Goal: Task Accomplishment & Management: Complete application form

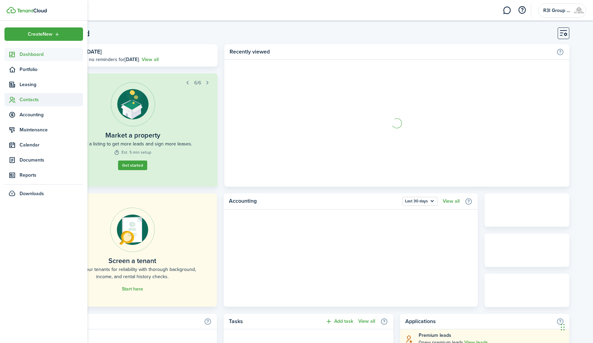
click at [33, 100] on span "Contacts" at bounding box center [52, 99] width 64 height 7
click at [42, 116] on span "Tenants" at bounding box center [52, 115] width 64 height 7
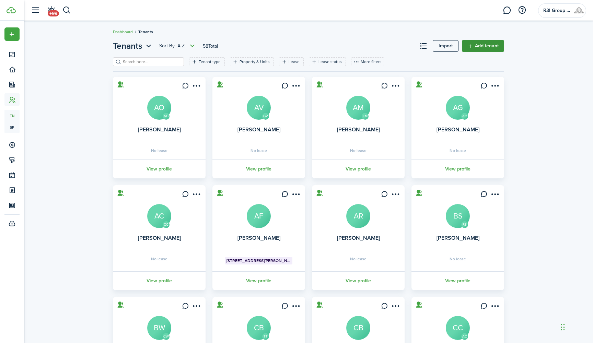
click at [470, 44] on link "Add tenant" at bounding box center [483, 46] width 42 height 12
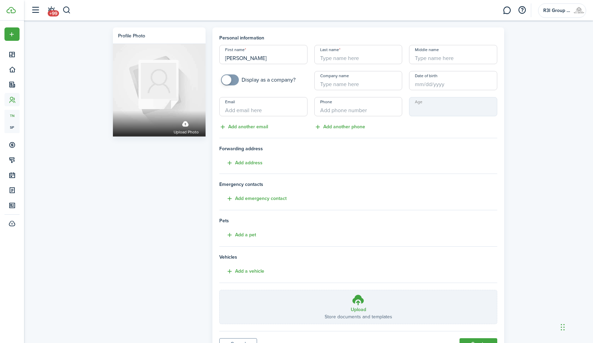
type input "[PERSON_NAME]"
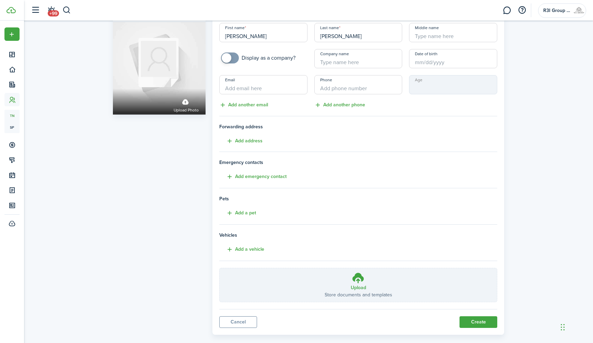
scroll to position [32, 0]
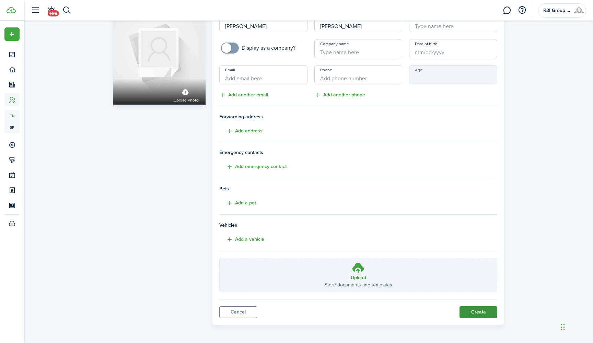
type input "[PERSON_NAME]"
click at [483, 312] on button "Create" at bounding box center [479, 313] width 38 height 12
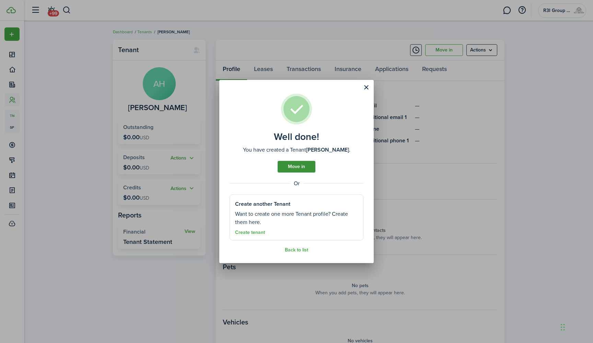
click at [310, 169] on link "Move in" at bounding box center [297, 167] width 38 height 12
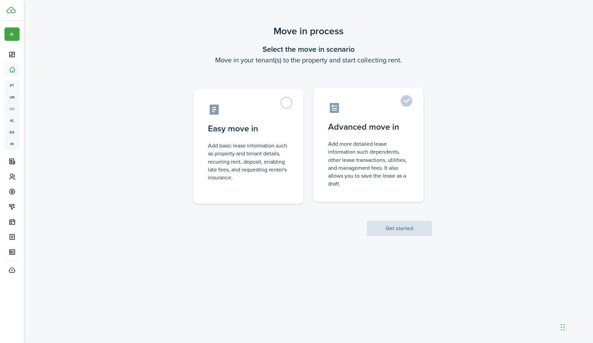
click at [382, 117] on label "Advanced move in Add more detailed lease information such dependents, other lea…" at bounding box center [369, 145] width 110 height 115
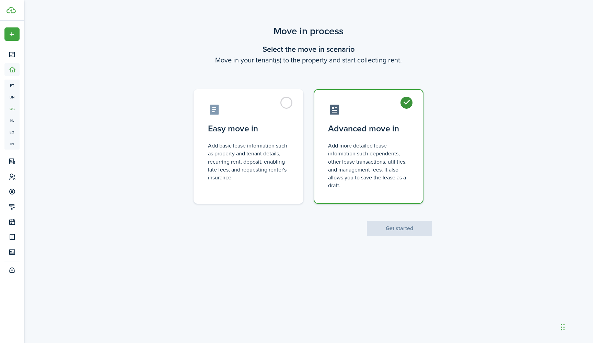
radio input "true"
click at [399, 229] on button "Get started" at bounding box center [399, 228] width 65 height 15
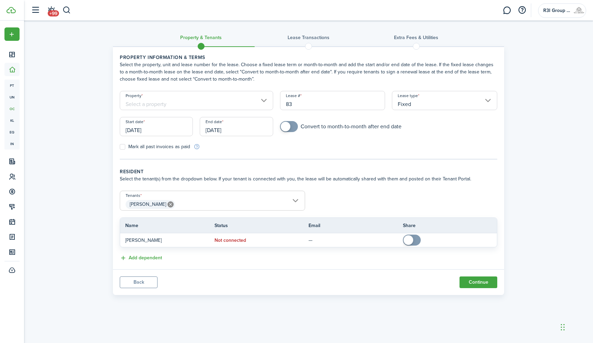
click at [264, 101] on input "Property" at bounding box center [196, 100] width 153 height 19
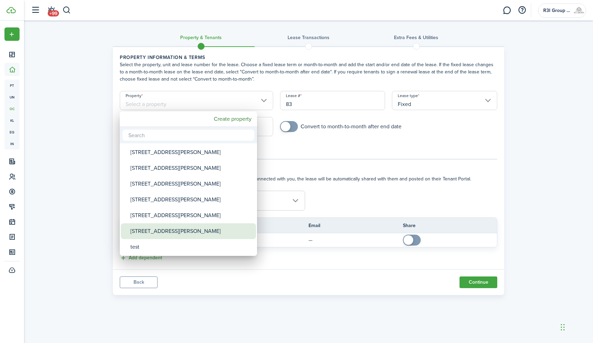
click at [177, 228] on div "[STREET_ADDRESS][PERSON_NAME]" at bounding box center [191, 232] width 122 height 16
type input "[STREET_ADDRESS][PERSON_NAME]"
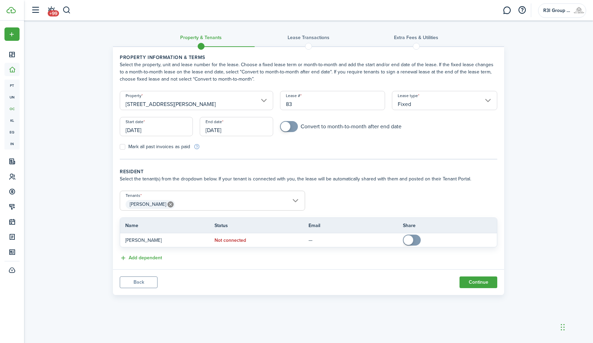
click at [151, 129] on input "[DATE]" at bounding box center [156, 126] width 73 height 19
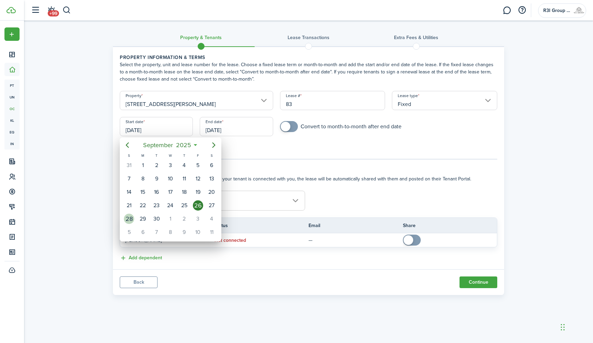
click at [130, 218] on div "28" at bounding box center [129, 219] width 10 height 10
type input "[DATE]"
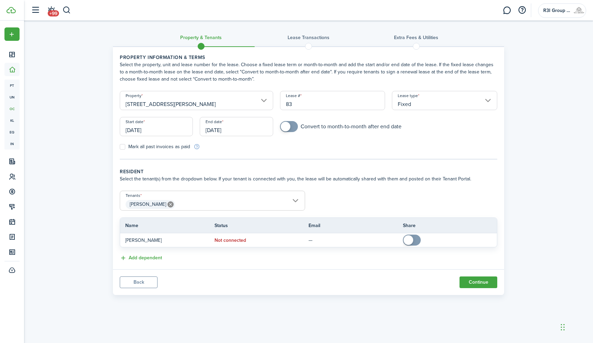
click at [214, 131] on input "[DATE]" at bounding box center [236, 126] width 73 height 19
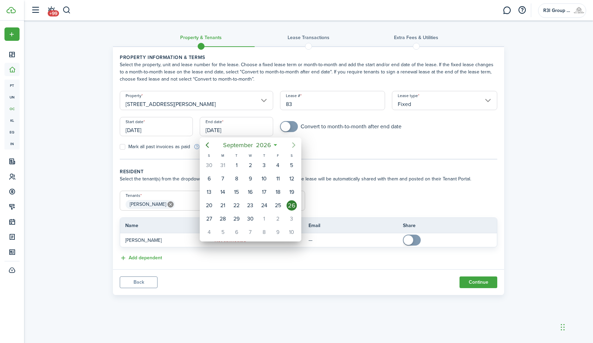
click at [292, 145] on icon "Next page" at bounding box center [294, 145] width 8 height 8
click at [252, 216] on div "28" at bounding box center [250, 219] width 10 height 10
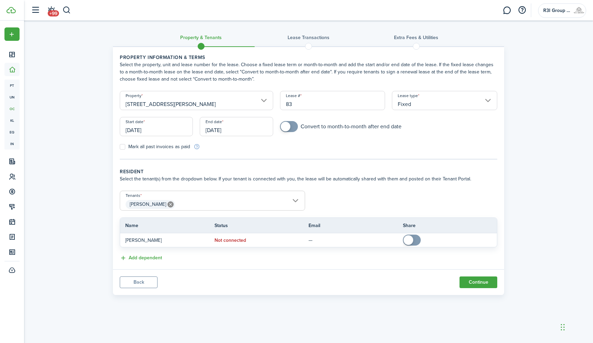
click at [241, 129] on input "[DATE]" at bounding box center [236, 126] width 73 height 19
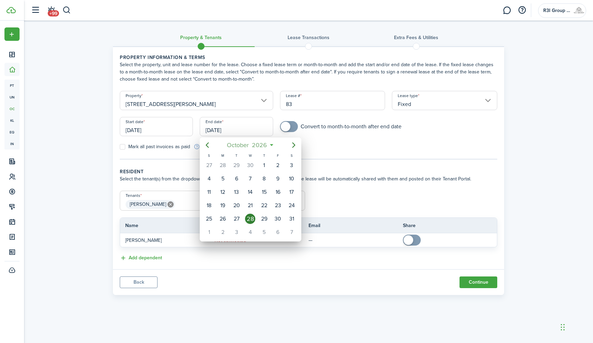
click at [267, 144] on span "2026" at bounding box center [260, 145] width 18 height 12
click at [260, 142] on icon at bounding box center [258, 145] width 7 height 7
click at [269, 145] on mbsc-button "[DATE]" at bounding box center [247, 145] width 49 height 12
click at [210, 148] on icon "Previous page" at bounding box center [207, 145] width 8 height 8
click at [222, 227] on div "Oct" at bounding box center [218, 227] width 25 height 11
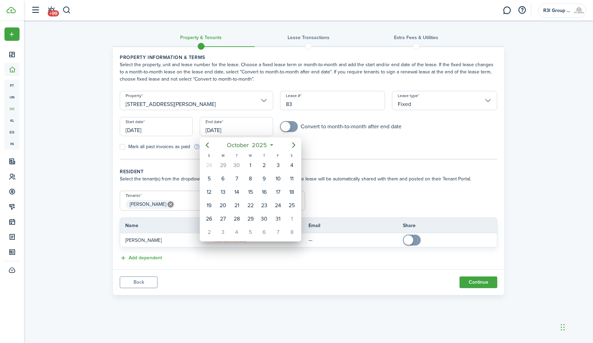
click at [350, 164] on div at bounding box center [296, 171] width 703 height 453
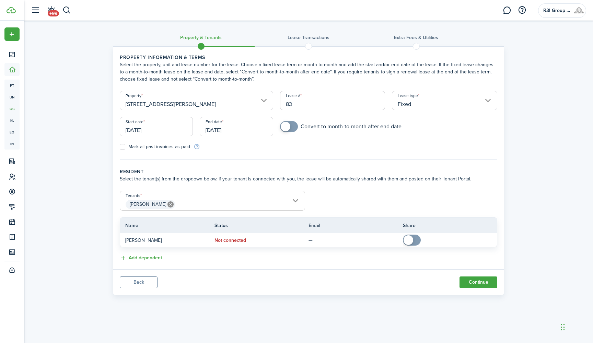
click at [236, 129] on input "[DATE]" at bounding box center [236, 126] width 73 height 19
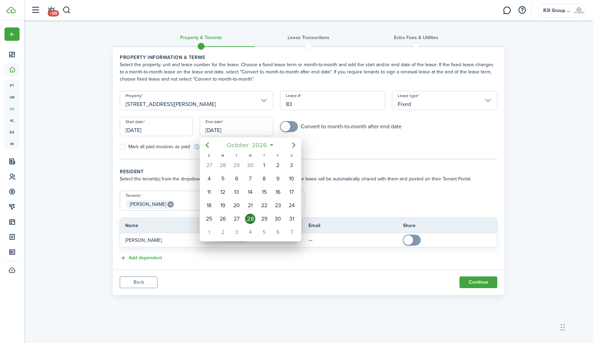
click at [271, 145] on mbsc-button "[DATE]" at bounding box center [247, 145] width 49 height 12
click at [259, 144] on mbsc-button "2026" at bounding box center [247, 145] width 24 height 12
click at [252, 202] on div "2025" at bounding box center [250, 206] width 25 height 11
click at [217, 227] on div "Oct" at bounding box center [218, 227] width 25 height 11
click at [236, 218] on div "28" at bounding box center [237, 219] width 10 height 10
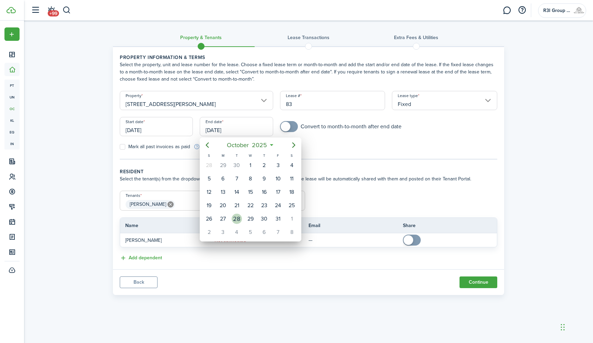
type input "[DATE]"
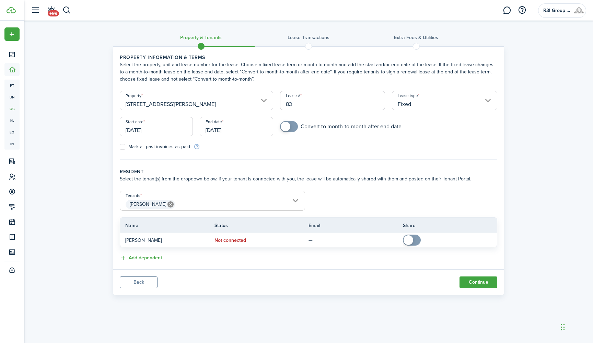
click at [289, 152] on tc-wizard-step "Property information & terms Select the property, unit and lease number for the…" at bounding box center [309, 107] width 378 height 106
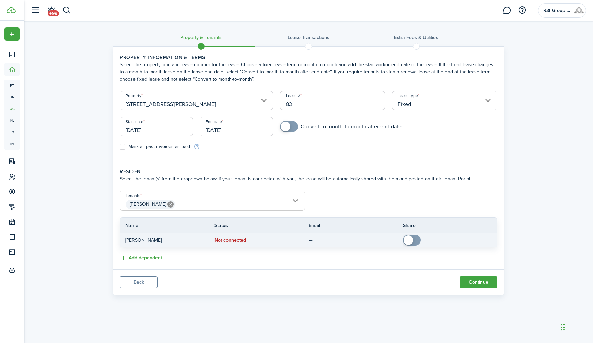
click at [422, 240] on input "checkbox" at bounding box center [413, 240] width 21 height 11
checkbox input "true"
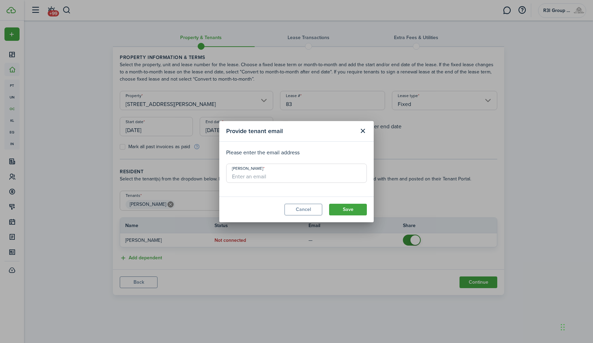
click at [306, 179] on input "[PERSON_NAME]" at bounding box center [296, 173] width 141 height 19
paste input "[EMAIL_ADDRESS][PERSON_NAME][DOMAIN_NAME]"
type input "[EMAIL_ADDRESS][PERSON_NAME][DOMAIN_NAME]"
click at [341, 210] on button "Save" at bounding box center [348, 210] width 38 height 12
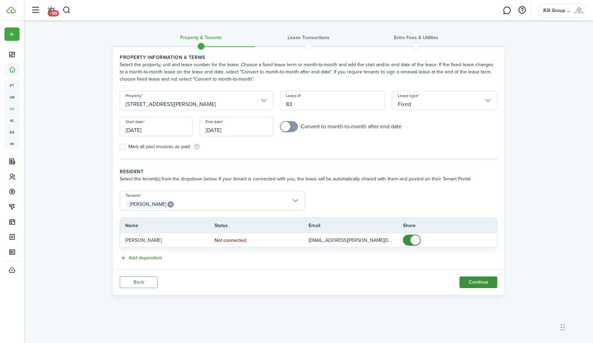
click at [474, 286] on button "Continue" at bounding box center [479, 283] width 38 height 12
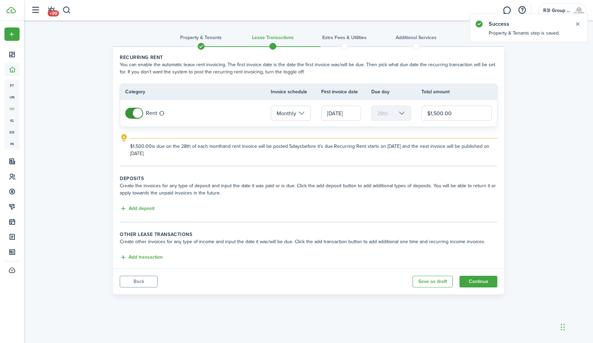
click at [454, 113] on input "$1,500.00" at bounding box center [457, 113] width 70 height 15
type input "$2,000.00"
click at [124, 113] on td "Rent" at bounding box center [195, 113] width 151 height 14
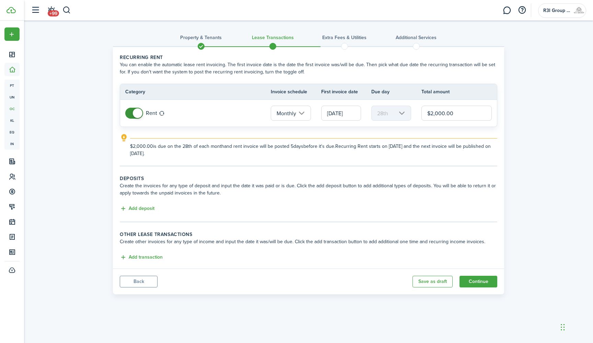
click at [131, 113] on span at bounding box center [134, 113] width 7 height 11
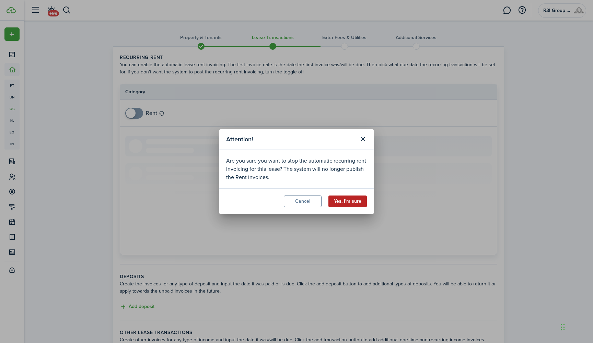
click at [349, 203] on button "Yes, I'm sure" at bounding box center [348, 202] width 38 height 12
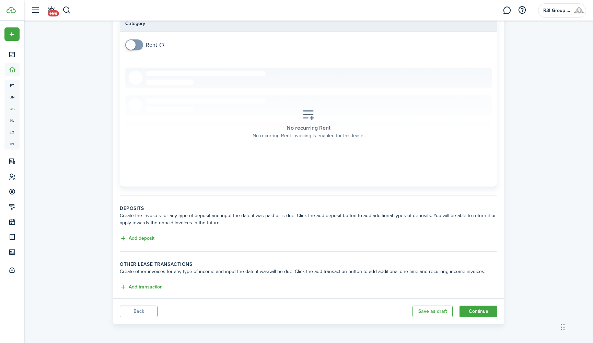
scroll to position [68, 0]
click at [148, 239] on button "Add deposit" at bounding box center [137, 239] width 35 height 8
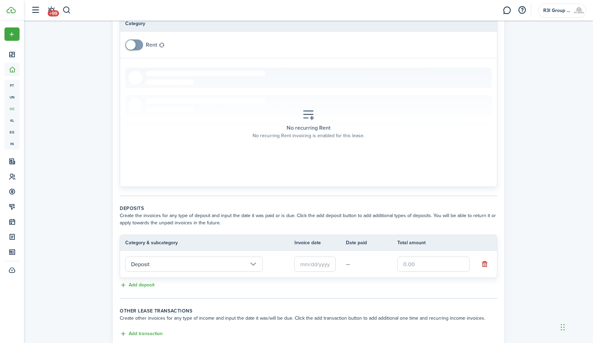
click at [417, 268] on input "text" at bounding box center [434, 264] width 72 height 15
click at [318, 268] on input "text" at bounding box center [315, 264] width 41 height 15
type input "$500.00"
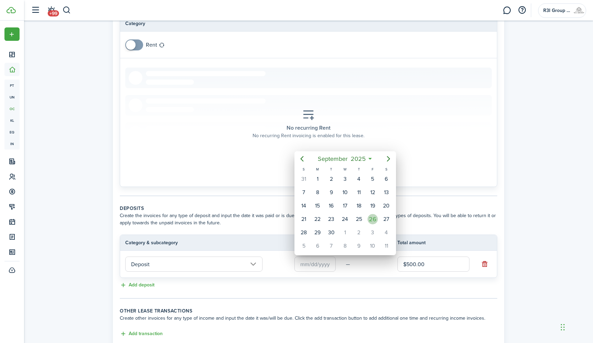
click at [372, 221] on div "26" at bounding box center [373, 219] width 10 height 10
type input "[DATE]"
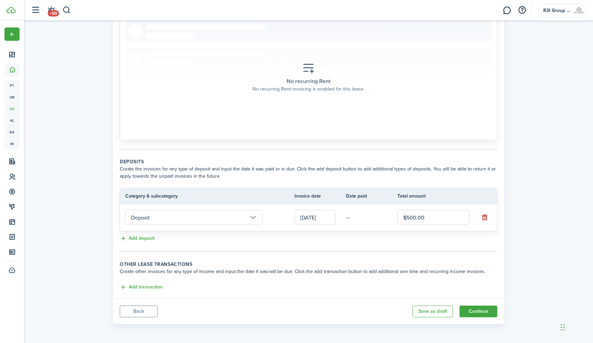
scroll to position [115, 0]
click at [156, 286] on button "Add transaction" at bounding box center [141, 288] width 43 height 8
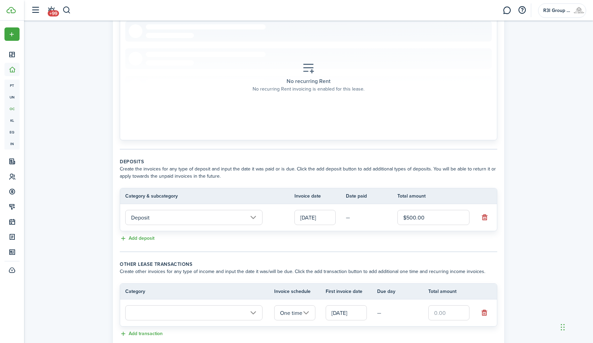
click at [435, 311] on input "text" at bounding box center [448, 313] width 41 height 15
click at [201, 307] on input "text" at bounding box center [193, 313] width 137 height 15
type input "$2,250.00"
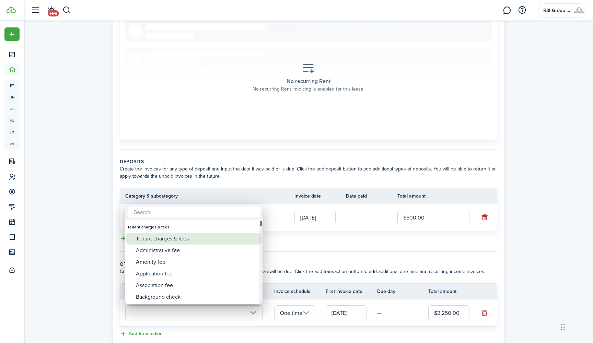
click at [184, 238] on div "Tenant charges & fees" at bounding box center [197, 239] width 122 height 12
type input "Tenant charges & fees"
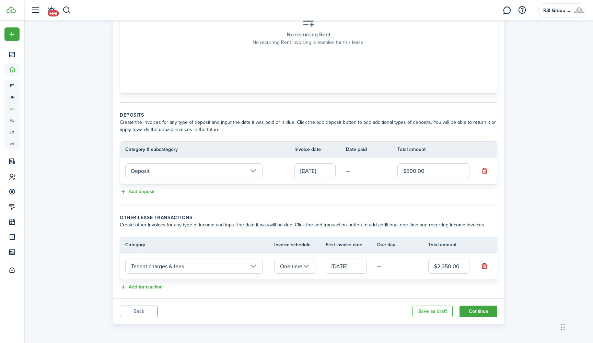
scroll to position [162, 0]
click at [343, 264] on input "[DATE]" at bounding box center [346, 266] width 41 height 15
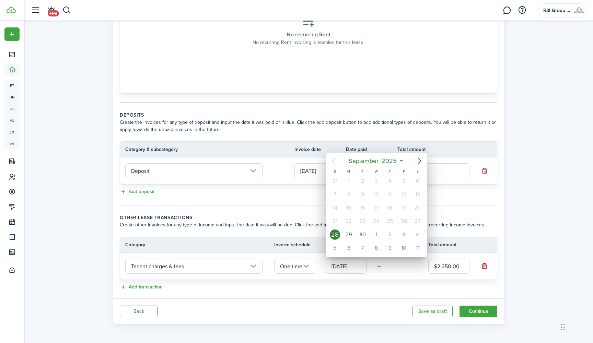
click at [327, 304] on div at bounding box center [296, 171] width 703 height 453
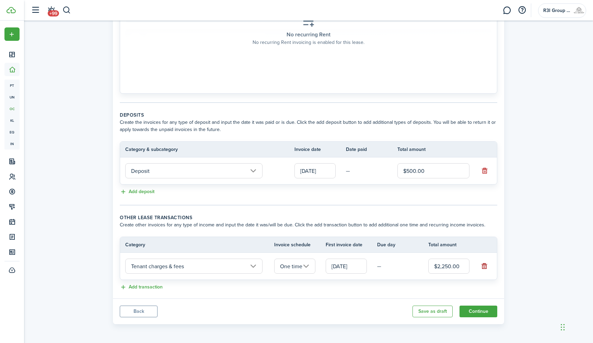
click at [487, 267] on button "button" at bounding box center [485, 267] width 10 height 10
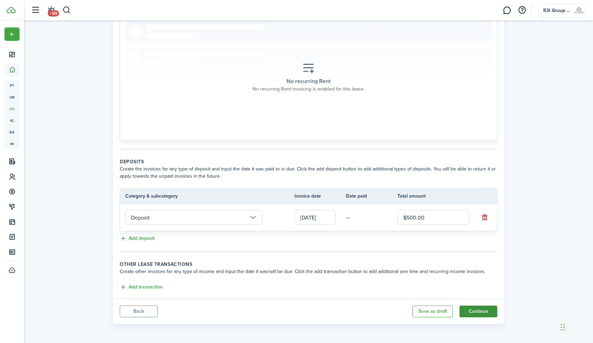
click at [472, 309] on button "Continue" at bounding box center [479, 312] width 38 height 12
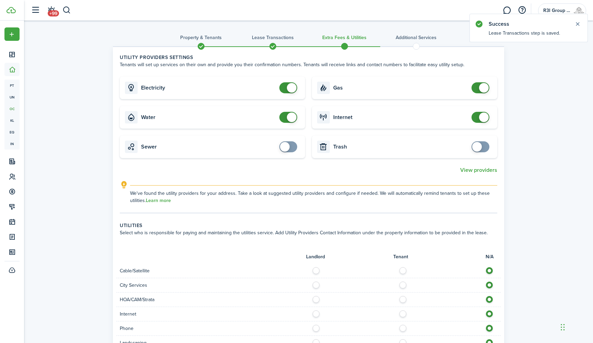
checkbox input "false"
click at [285, 89] on span at bounding box center [288, 87] width 7 height 11
checkbox input "false"
click at [285, 119] on span at bounding box center [288, 117] width 7 height 11
checkbox input "false"
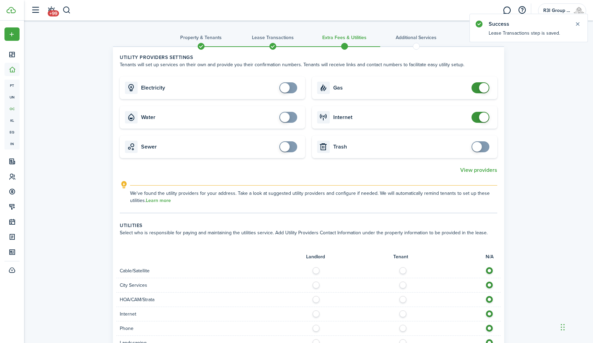
click at [477, 88] on span at bounding box center [480, 87] width 7 height 11
checkbox input "false"
click at [477, 118] on span at bounding box center [480, 117] width 7 height 11
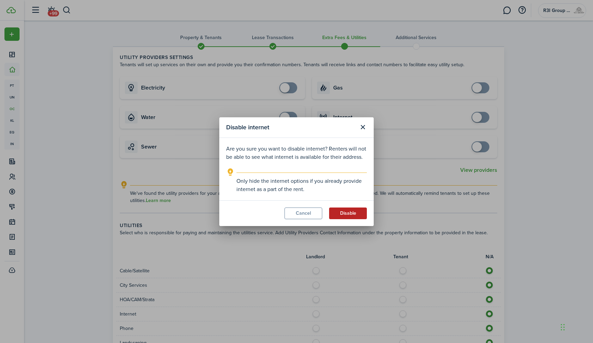
click at [349, 213] on button "Disable" at bounding box center [348, 214] width 38 height 12
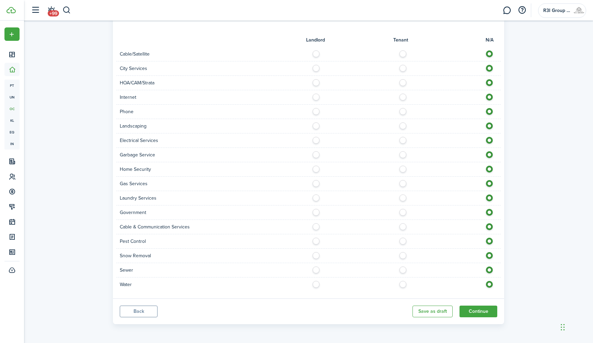
scroll to position [217, 0]
click at [473, 315] on button "Continue" at bounding box center [479, 312] width 38 height 12
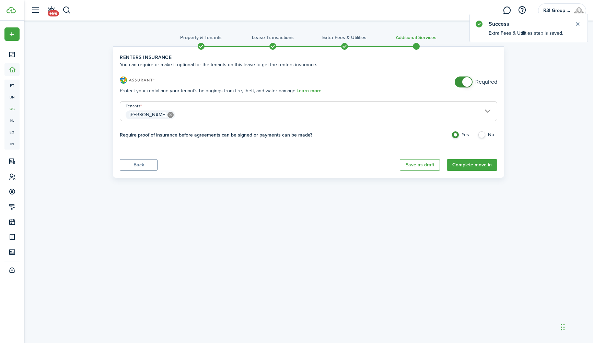
click at [457, 78] on mbsc-switch "Required" at bounding box center [476, 82] width 43 height 11
checkbox input "false"
click at [460, 84] on span at bounding box center [463, 82] width 7 height 11
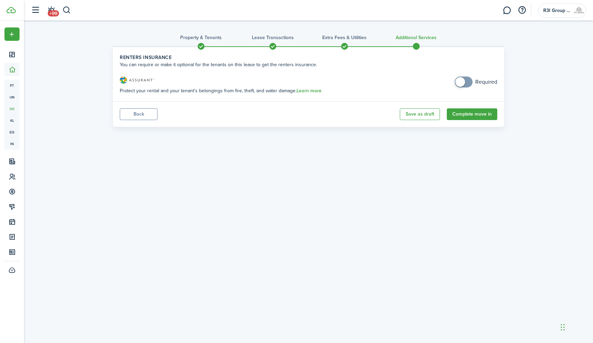
click at [576, 24] on div "Property & Tenants Lease Transactions Extra fees & Utilities Additional Service…" at bounding box center [308, 76] width 569 height 110
click at [470, 114] on button "Complete move in" at bounding box center [472, 114] width 50 height 12
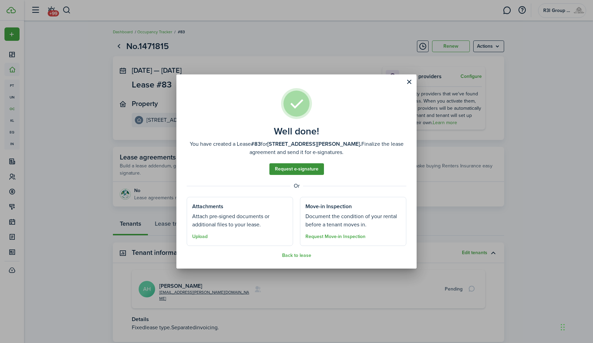
click at [310, 171] on link "Request e-signature" at bounding box center [297, 169] width 55 height 12
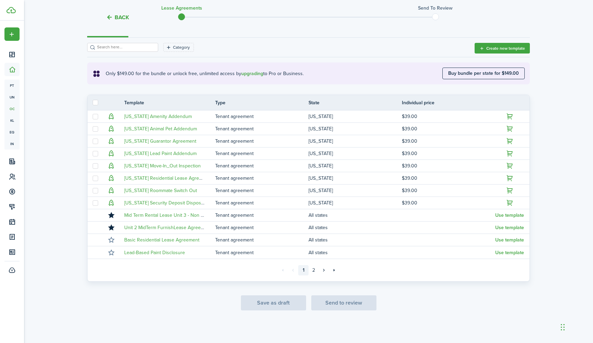
scroll to position [90, 0]
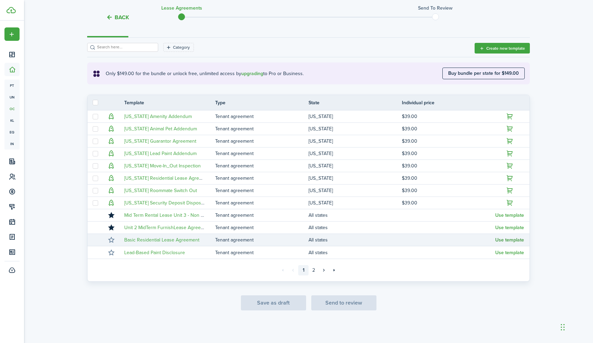
click at [506, 240] on button "Use template" at bounding box center [509, 240] width 29 height 5
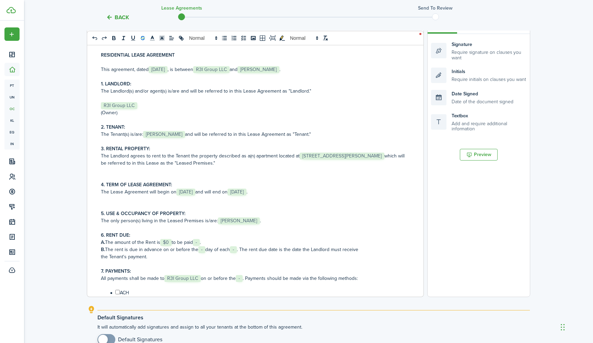
scroll to position [0, 0]
click at [118, 16] on button "Back" at bounding box center [117, 17] width 23 height 7
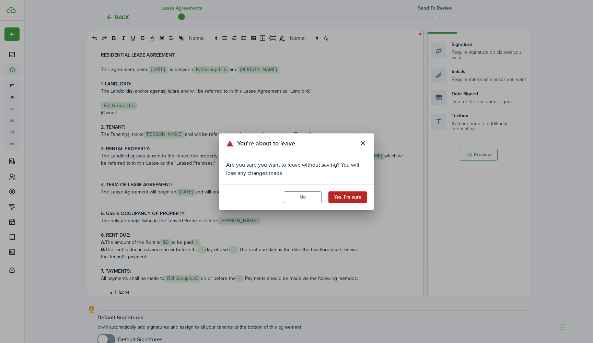
click at [342, 192] on button "Yes, I'm sure" at bounding box center [348, 198] width 38 height 12
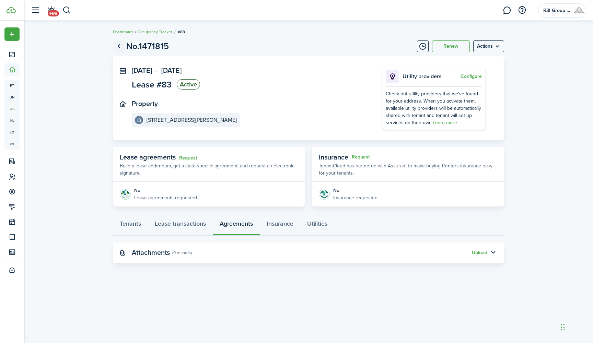
click at [118, 45] on link "Go back" at bounding box center [119, 47] width 12 height 12
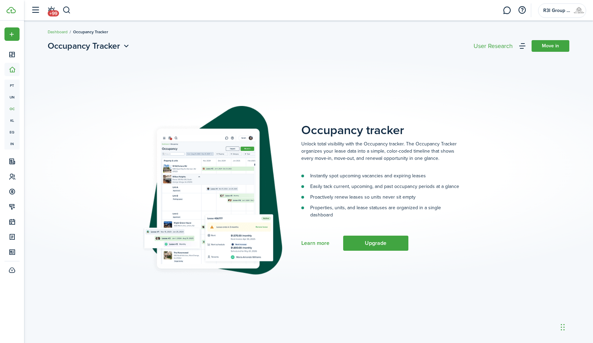
click at [68, 31] on li "Occupancy Tracker" at bounding box center [88, 32] width 41 height 6
click at [62, 32] on link "Dashboard" at bounding box center [58, 32] width 20 height 6
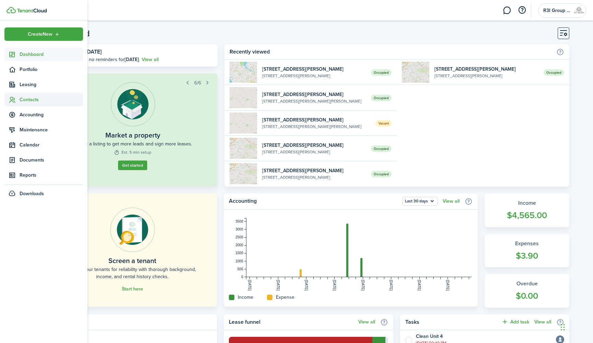
click at [23, 99] on span "Contacts" at bounding box center [52, 99] width 64 height 7
click at [25, 118] on span "Tenants" at bounding box center [52, 115] width 64 height 7
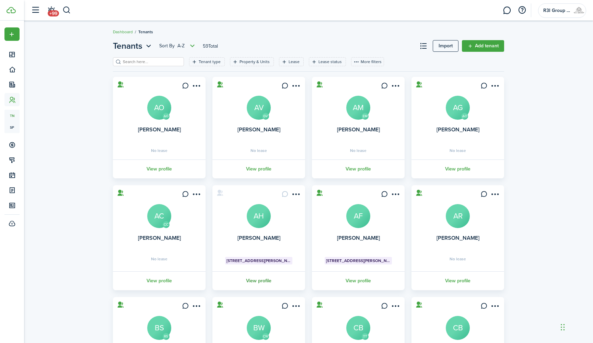
click at [253, 283] on link "View profile" at bounding box center [258, 281] width 95 height 19
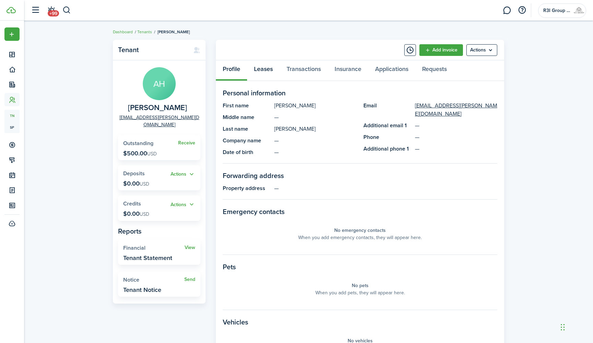
click at [271, 74] on link "Leases" at bounding box center [263, 70] width 33 height 21
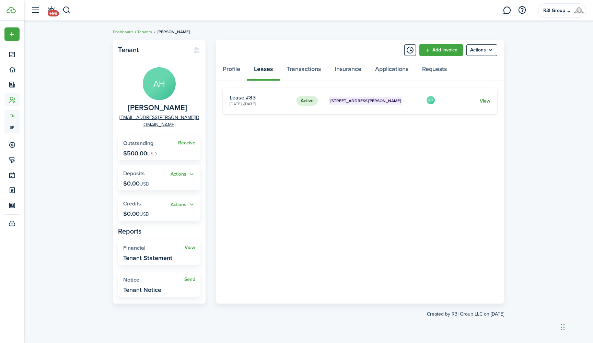
click at [482, 100] on link "View" at bounding box center [485, 101] width 11 height 7
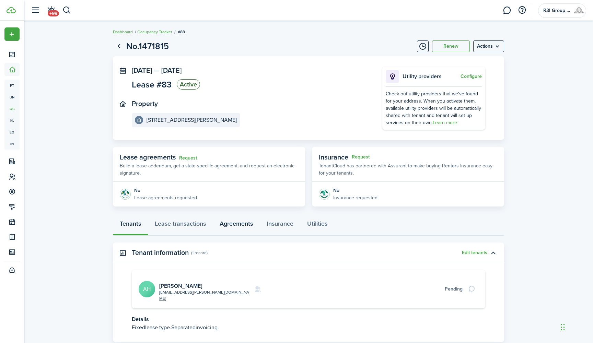
click at [244, 224] on link "Agreements" at bounding box center [236, 225] width 47 height 21
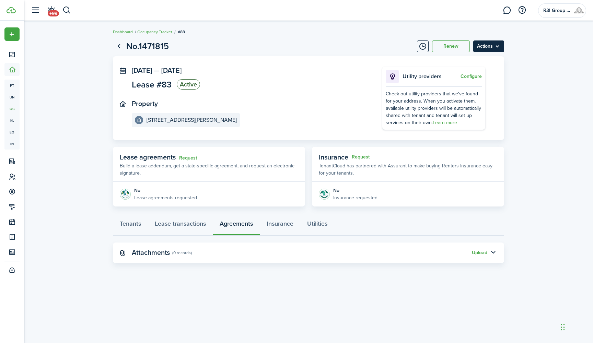
click at [498, 44] on menu-btn "Actions" at bounding box center [488, 47] width 31 height 12
click at [476, 66] on button "Edit" at bounding box center [474, 62] width 60 height 12
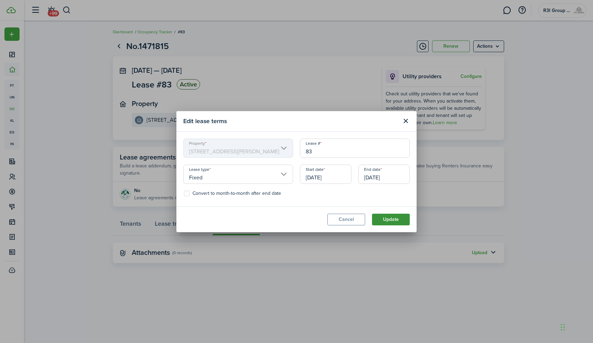
click at [392, 218] on button "Update" at bounding box center [391, 220] width 38 height 12
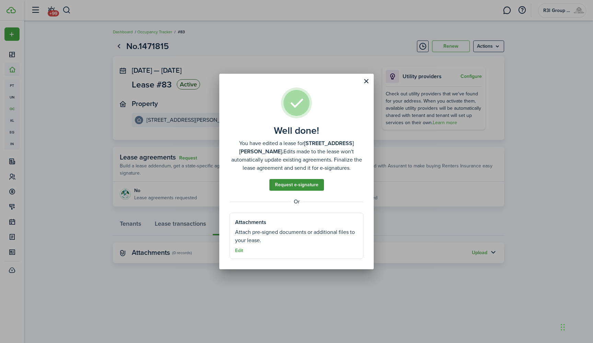
click at [313, 185] on link "Request e-signature" at bounding box center [297, 185] width 55 height 12
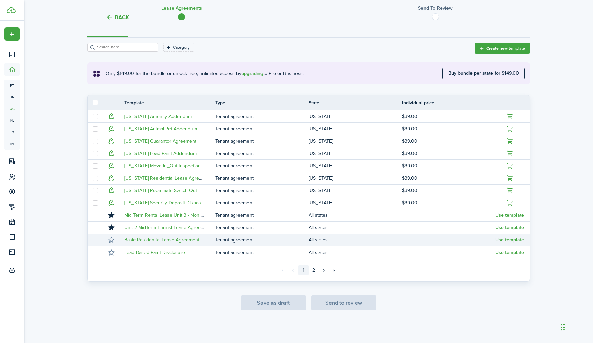
scroll to position [90, 0]
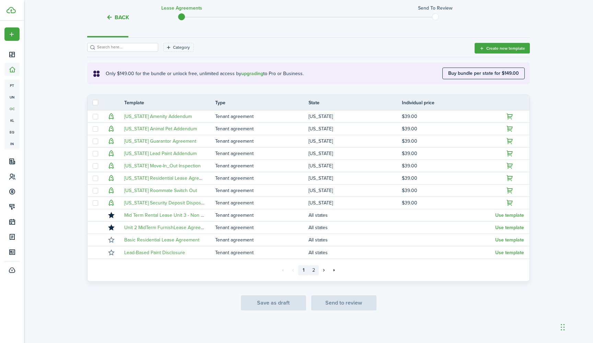
click at [313, 271] on link "2" at bounding box center [314, 270] width 10 height 10
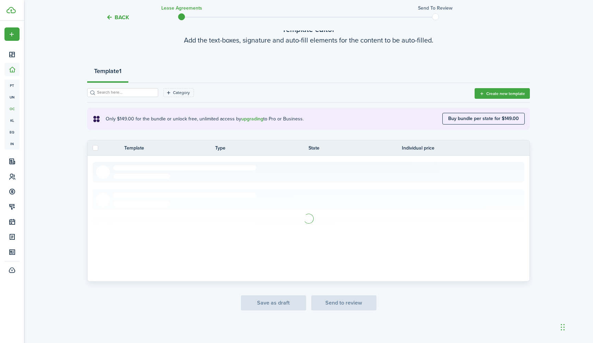
scroll to position [45, 0]
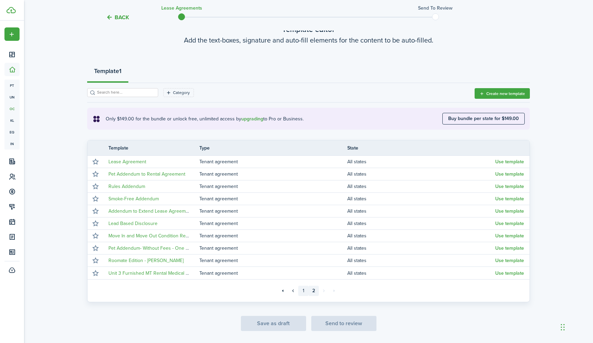
click at [302, 292] on link "1" at bounding box center [303, 291] width 10 height 10
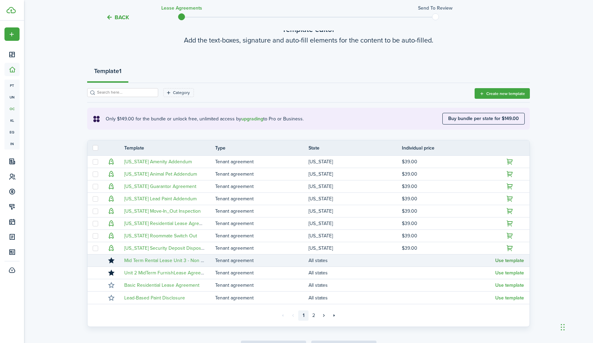
click at [508, 263] on button "Use template" at bounding box center [509, 260] width 29 height 5
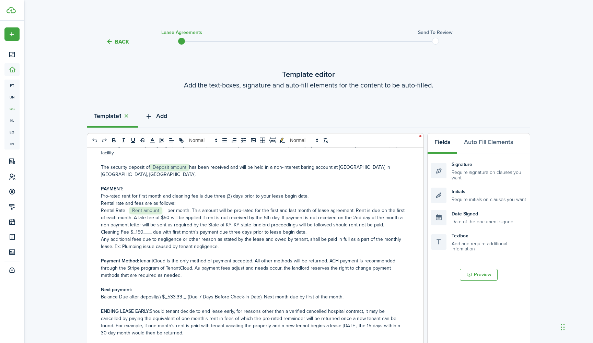
click at [153, 116] on icon "button" at bounding box center [149, 117] width 8 height 8
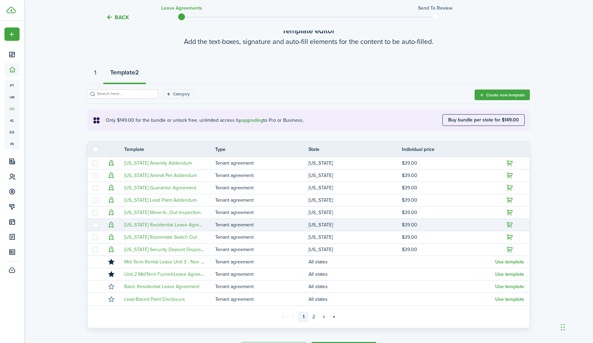
scroll to position [49, 0]
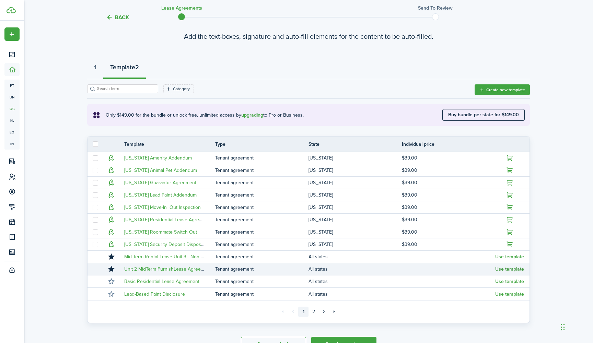
click at [513, 270] on button "Use template" at bounding box center [509, 269] width 29 height 5
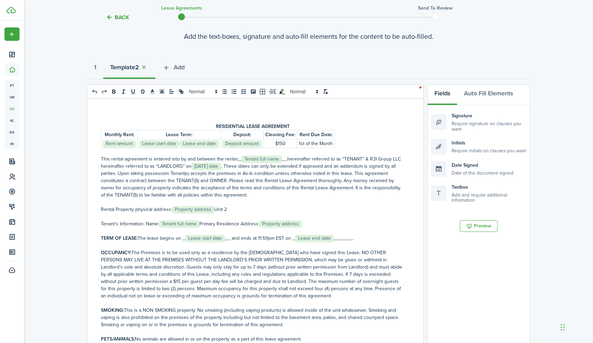
scroll to position [0, 0]
click at [94, 69] on button "1" at bounding box center [95, 69] width 16 height 21
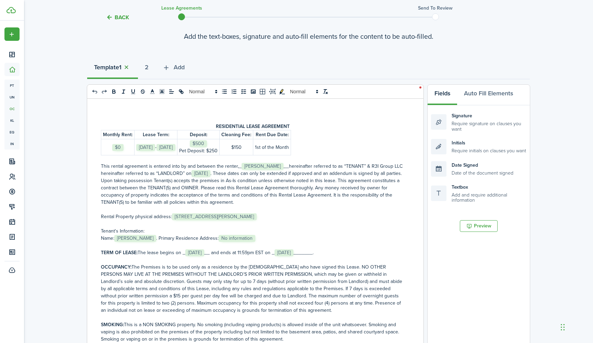
click at [129, 66] on button "button" at bounding box center [127, 68] width 10 height 8
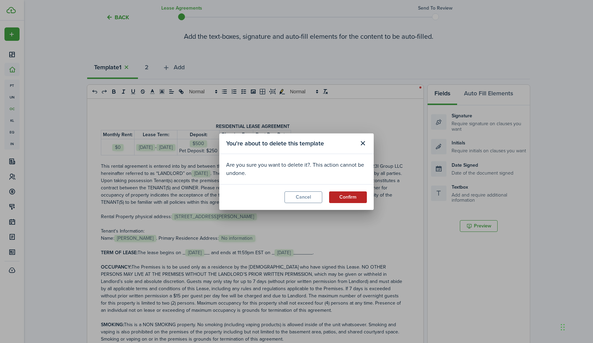
click at [351, 198] on button "Confirm" at bounding box center [348, 198] width 38 height 12
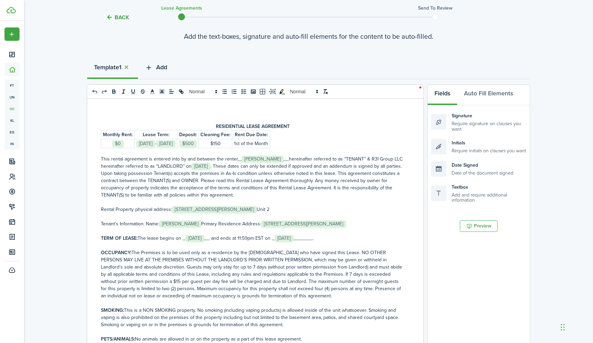
click at [156, 64] on button "Add" at bounding box center [156, 69] width 36 height 21
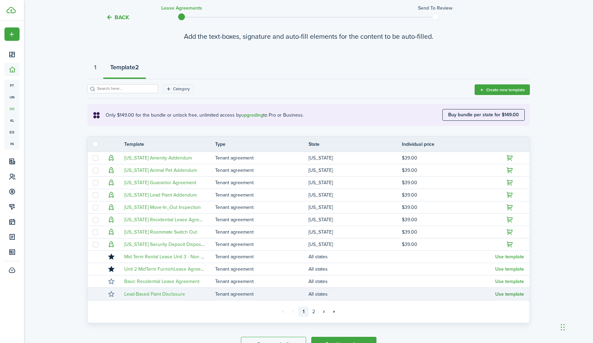
click at [514, 295] on button "Use template" at bounding box center [509, 294] width 29 height 5
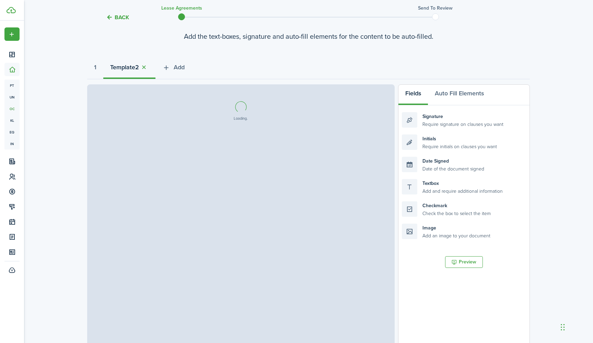
select select "fit"
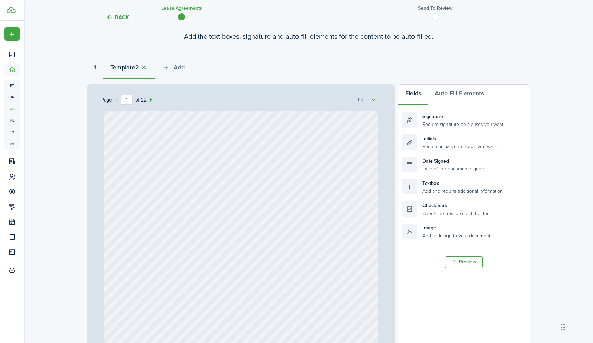
click at [145, 66] on button "button" at bounding box center [144, 68] width 10 height 8
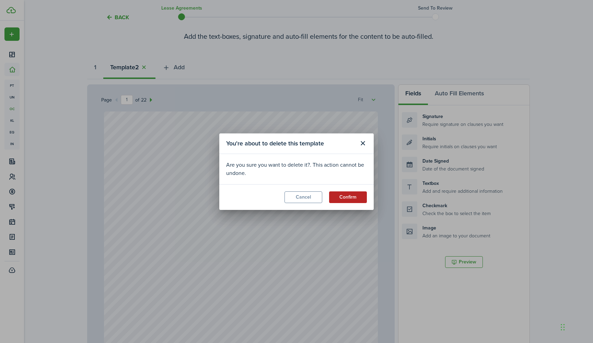
click at [355, 198] on button "Confirm" at bounding box center [348, 198] width 38 height 12
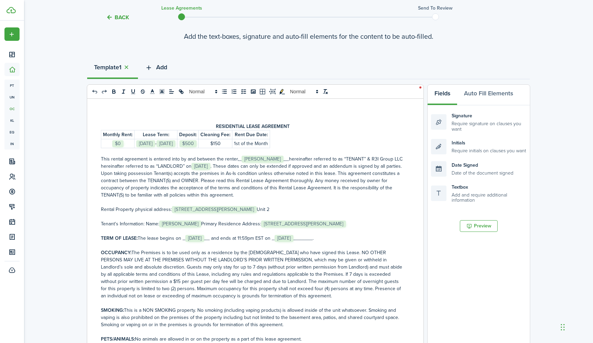
click at [153, 68] on icon "button" at bounding box center [149, 68] width 8 height 8
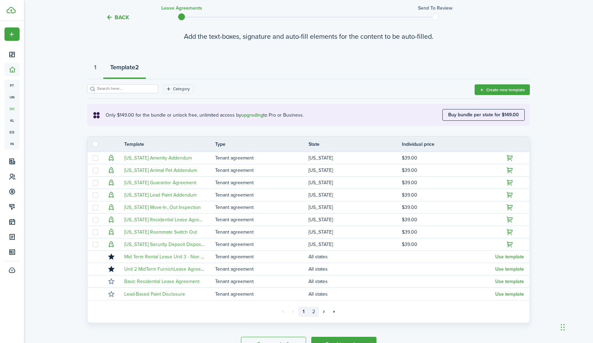
click at [313, 314] on link "2" at bounding box center [314, 312] width 10 height 10
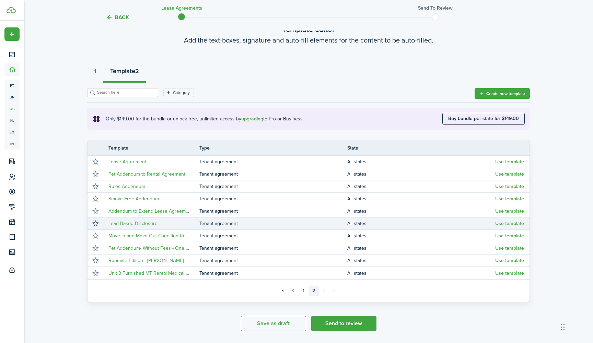
click at [96, 225] on button "button" at bounding box center [96, 224] width 10 height 10
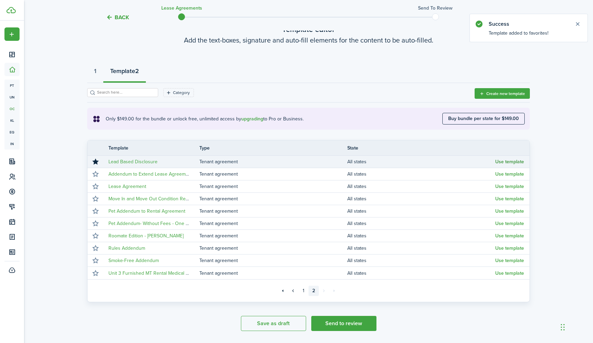
click at [504, 162] on button "Use template" at bounding box center [509, 161] width 29 height 5
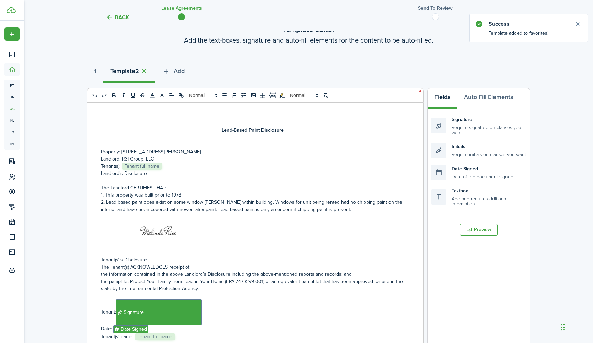
click at [230, 152] on p "Property: [STREET_ADDRESS][PERSON_NAME]" at bounding box center [253, 151] width 304 height 7
click at [173, 151] on p "Property: [STREET_ADDRESS][PERSON_NAME]" at bounding box center [253, 151] width 304 height 7
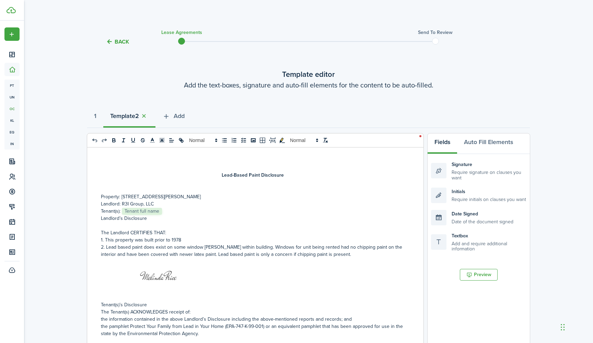
scroll to position [0, 0]
click at [95, 117] on strong "1" at bounding box center [95, 116] width 2 height 9
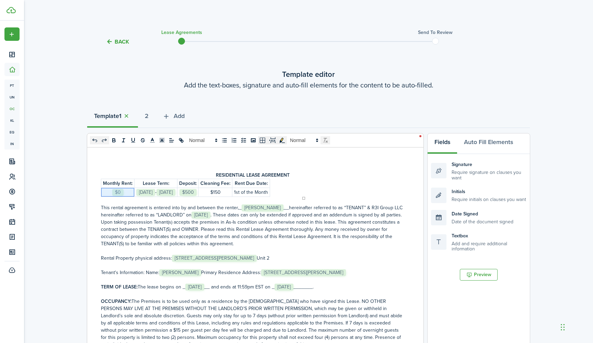
click at [128, 192] on p "﻿ $0 ﻿" at bounding box center [118, 192] width 30 height 7
click at [230, 191] on p "$150" at bounding box center [216, 192] width 30 height 7
click at [310, 193] on div "RESIDENTIAL LEASE AGREEMENT Monthly Rent: Lease Term: Deposit: Cleaning Fee: Re…" at bounding box center [252, 283] width 331 height 270
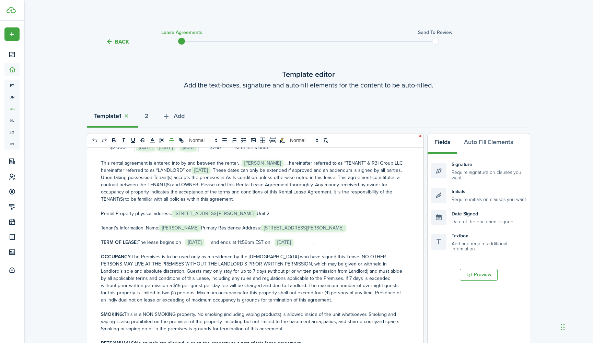
scroll to position [39, 0]
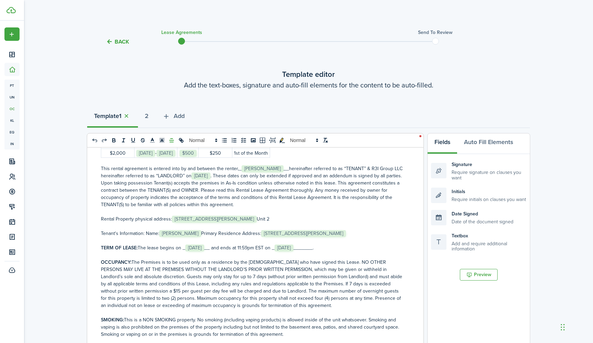
click at [281, 220] on p "Rental Property physical address: ﻿ [STREET_ADDRESS][PERSON_NAME] ﻿ Unit 2" at bounding box center [253, 219] width 304 height 7
click at [356, 234] on p "Tenant's Information: Name: ﻿ [PERSON_NAME] ﻿ Primary Residence Address: ﻿ [STR…" at bounding box center [253, 233] width 304 height 7
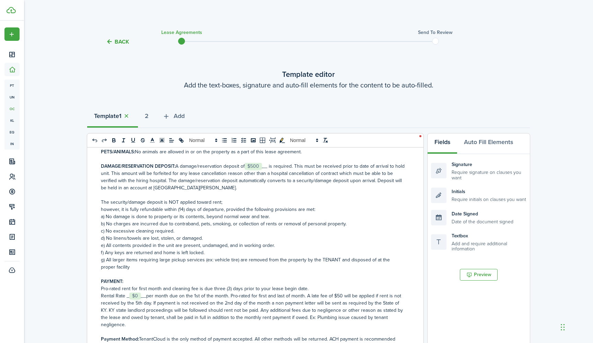
scroll to position [237, 0]
click at [140, 295] on p "Rental Rate _﻿ $0 ﻿__per month due on the 1st of the month. Pro-rated for first…" at bounding box center [253, 310] width 304 height 36
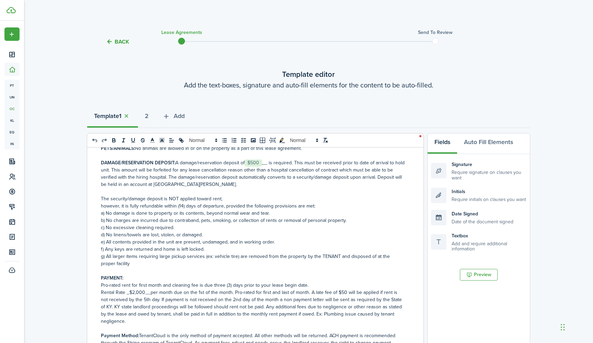
click at [138, 271] on p at bounding box center [253, 270] width 304 height 7
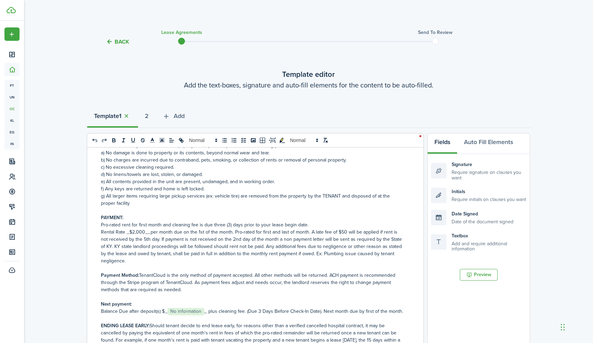
scroll to position [301, 0]
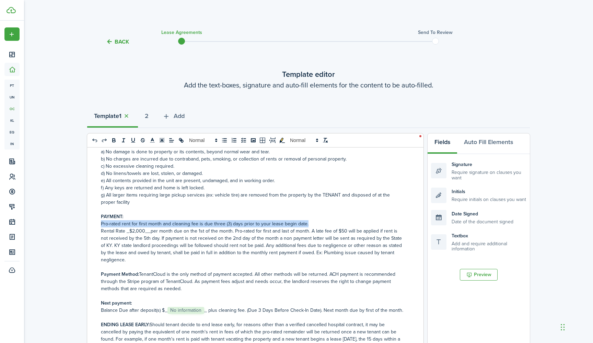
drag, startPoint x: 308, startPoint y: 223, endPoint x: 99, endPoint y: 223, distance: 208.7
click at [99, 223] on div "RESIDENTIAL LEASE AGREEMENT Monthly Rent: Lease Term: Deposit: Cleaning Fee: Re…" at bounding box center [252, 283] width 331 height 270
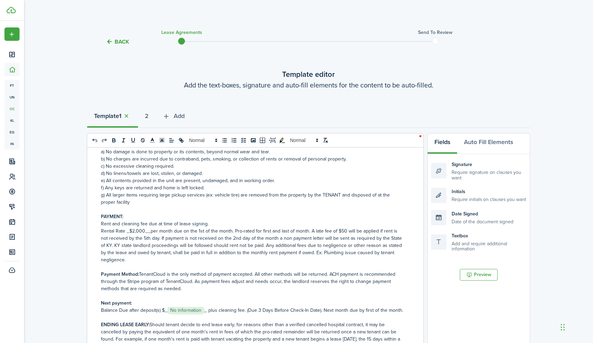
click at [112, 224] on p "Rent and cleaning fee due at time of lease signing." at bounding box center [253, 223] width 304 height 7
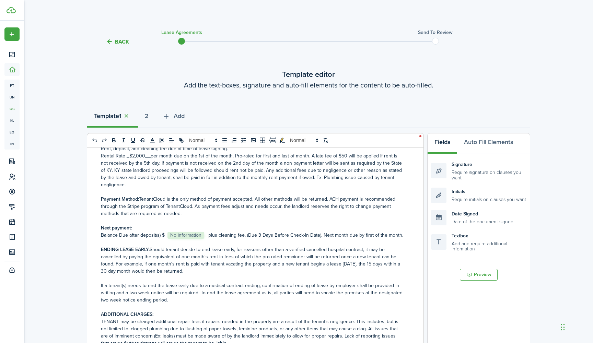
scroll to position [377, 0]
click at [204, 231] on p "Balance Due after deposit(s) $_﻿ No information ﻿_ plus cleaning fee. (Due 3 Da…" at bounding box center [253, 234] width 304 height 7
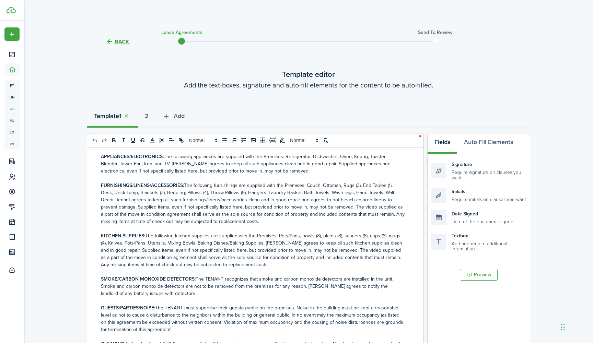
scroll to position [593, 0]
click at [365, 232] on p "KITCHEN SUPPLIES: The following kitchen supplies are supplied with the Premises…" at bounding box center [253, 250] width 304 height 36
click at [358, 181] on p "FURNISHINGS/LINENS/ACCESSORIES: The following furnishings are supplied with the…" at bounding box center [253, 202] width 304 height 43
click at [244, 186] on p "FURNISHINGS/LINENS/ACCESSORIES: The following furnishings are supplied with the…" at bounding box center [253, 202] width 304 height 43
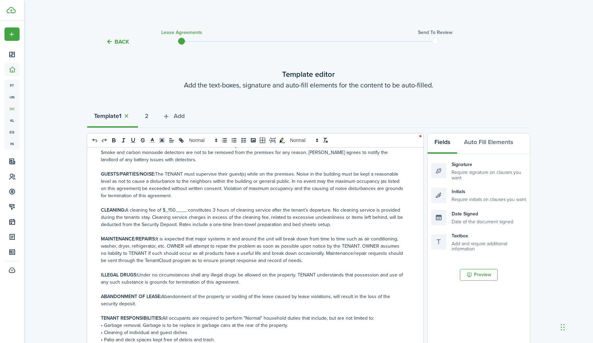
scroll to position [728, 0]
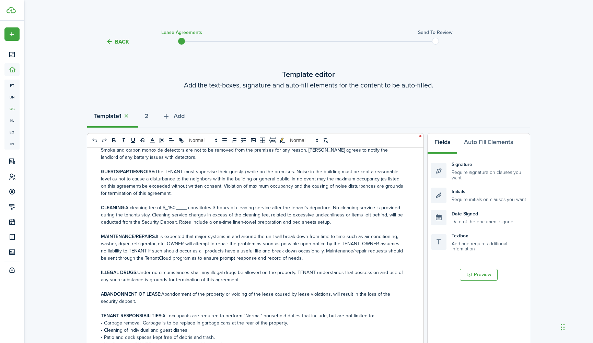
click at [171, 204] on p "CLEANING: A cleaning fee of $_150____ constitutes 3 hours of cleaning service a…" at bounding box center [253, 215] width 304 height 22
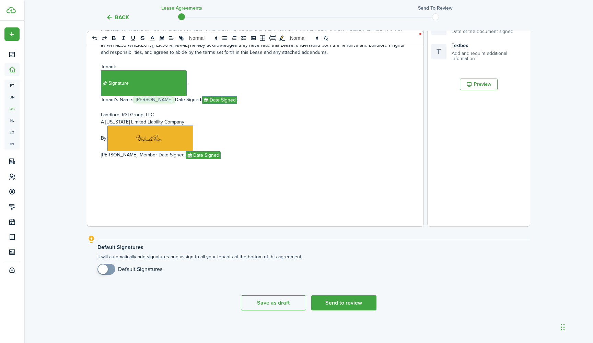
scroll to position [191, 0]
click at [334, 307] on button "Send to review" at bounding box center [343, 303] width 65 height 15
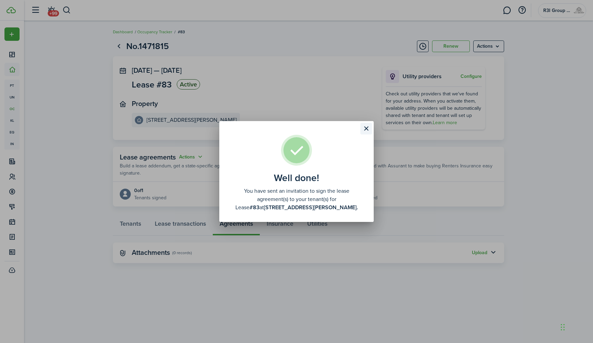
click at [367, 126] on button "Close modal" at bounding box center [366, 129] width 12 height 12
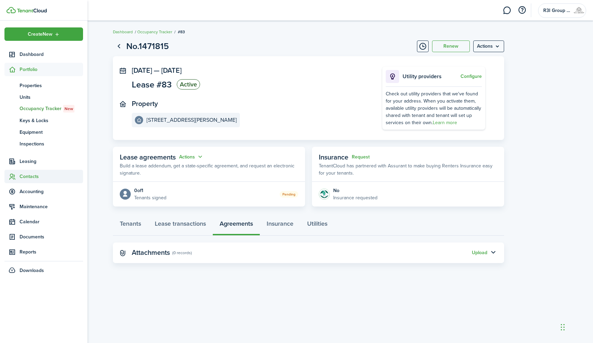
click at [36, 176] on span "Contacts" at bounding box center [52, 176] width 64 height 7
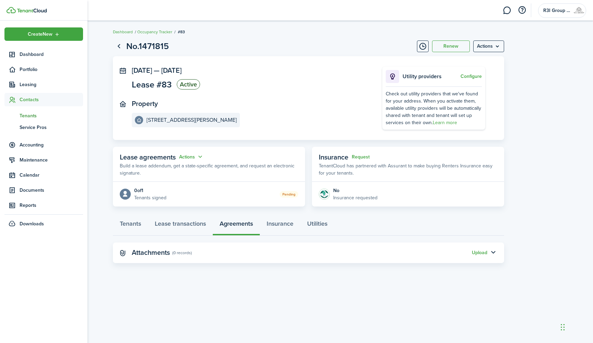
click at [30, 114] on span "Tenants" at bounding box center [52, 115] width 64 height 7
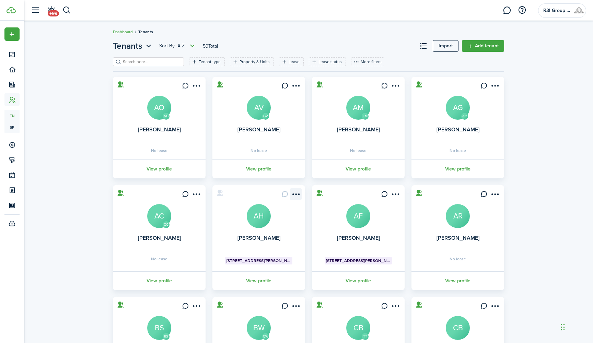
click at [295, 195] on menu-btn-icon "Open menu" at bounding box center [296, 194] width 12 height 12
click at [215, 258] on card "[PERSON_NAME] AH [STREET_ADDRESS][PERSON_NAME] View profile" at bounding box center [259, 237] width 93 height 105
click at [255, 282] on link "View profile" at bounding box center [258, 281] width 95 height 19
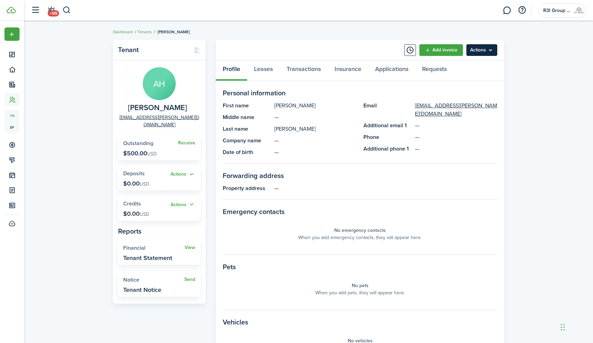
click at [490, 51] on menu-btn "Actions" at bounding box center [482, 50] width 31 height 12
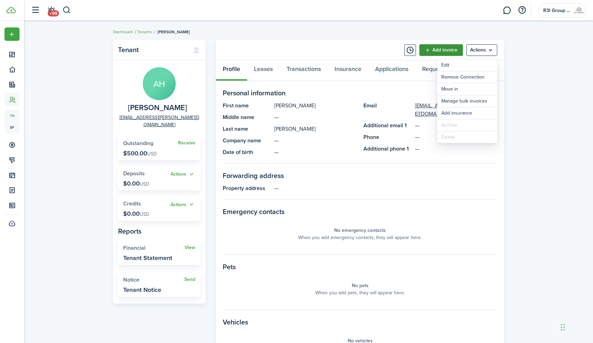
click at [450, 45] on link "Add invoice" at bounding box center [442, 50] width 44 height 12
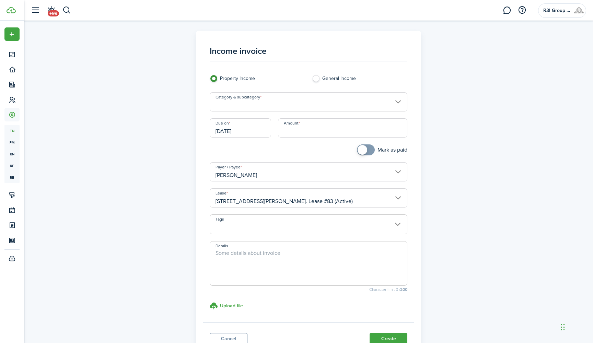
click at [307, 106] on input "Category & subcategory" at bounding box center [309, 101] width 198 height 19
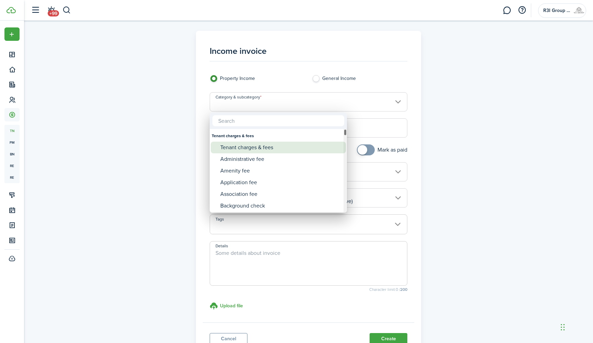
click at [263, 150] on div "Tenant charges & fees" at bounding box center [281, 148] width 122 height 12
type input "Tenant charges & fees"
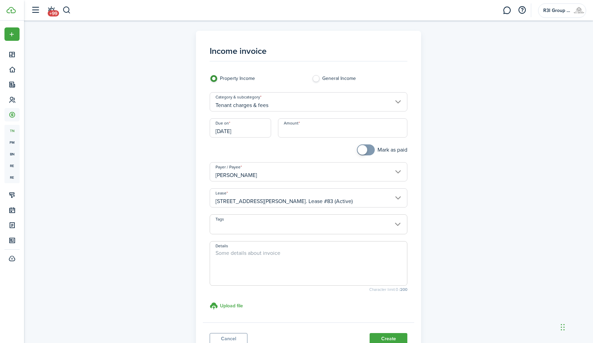
click at [296, 131] on input "Amount" at bounding box center [343, 127] width 130 height 19
type input "$2,250.00"
click at [258, 249] on span at bounding box center [309, 263] width 198 height 45
click at [254, 257] on textarea "Details" at bounding box center [308, 265] width 197 height 33
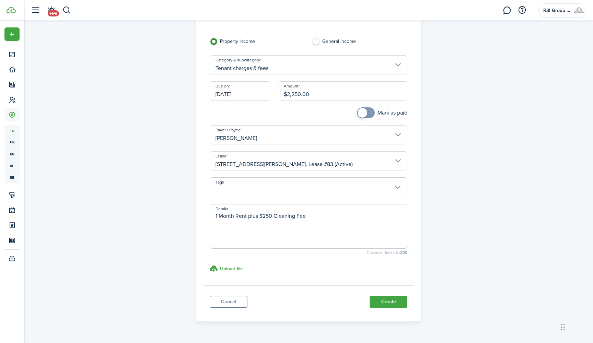
scroll to position [39, 0]
type textarea "1 Month Rent plus $250 Cleaning Fee"
click at [382, 297] on button "Create" at bounding box center [389, 301] width 38 height 12
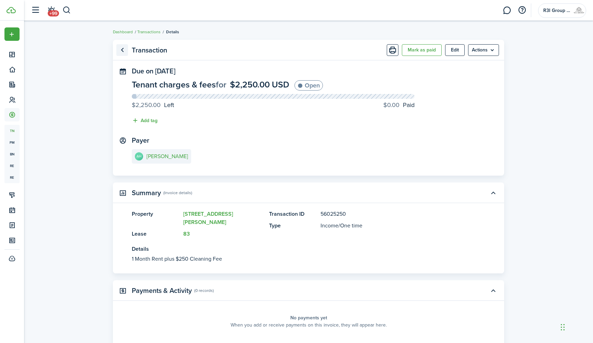
click at [123, 49] on link "Go back" at bounding box center [122, 50] width 12 height 12
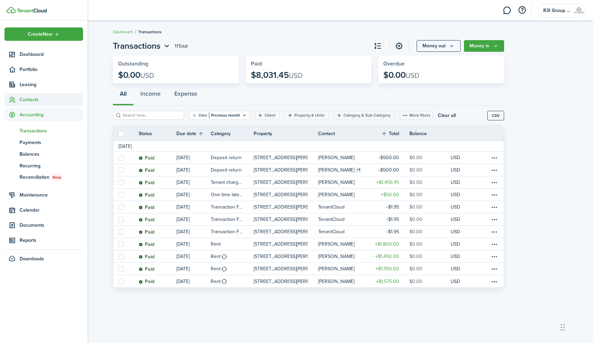
click at [22, 101] on span "Contacts" at bounding box center [52, 99] width 64 height 7
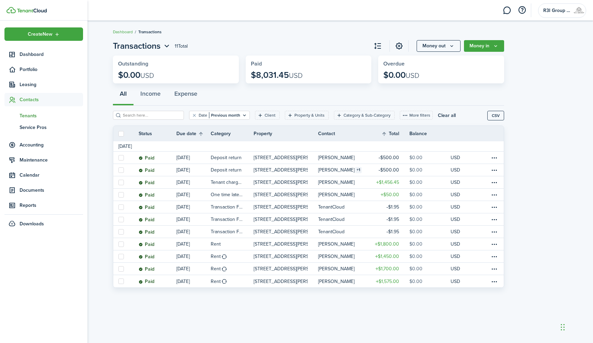
click at [33, 119] on span "Tenants" at bounding box center [52, 115] width 64 height 7
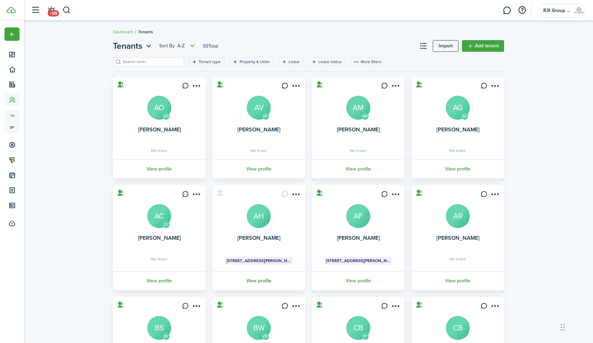
click at [264, 279] on link "View profile" at bounding box center [258, 281] width 95 height 19
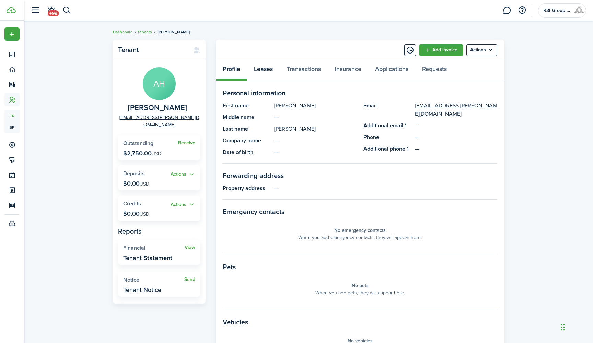
click at [261, 70] on link "Leases" at bounding box center [263, 70] width 33 height 21
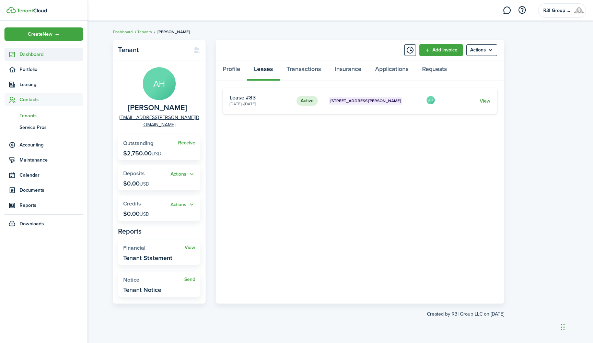
click at [17, 55] on sidebar-link-icon at bounding box center [11, 54] width 15 height 7
